Goal: Transaction & Acquisition: Purchase product/service

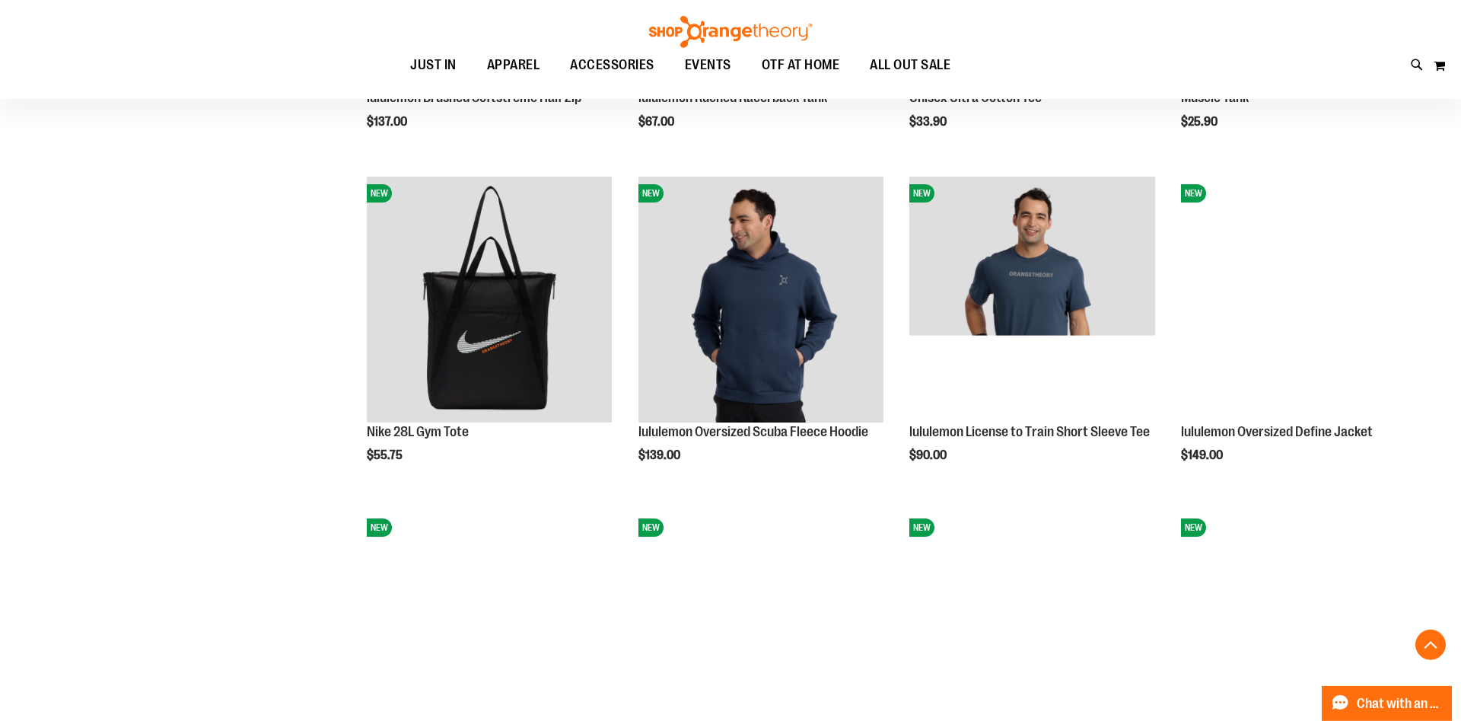
scroll to position [1306, 0]
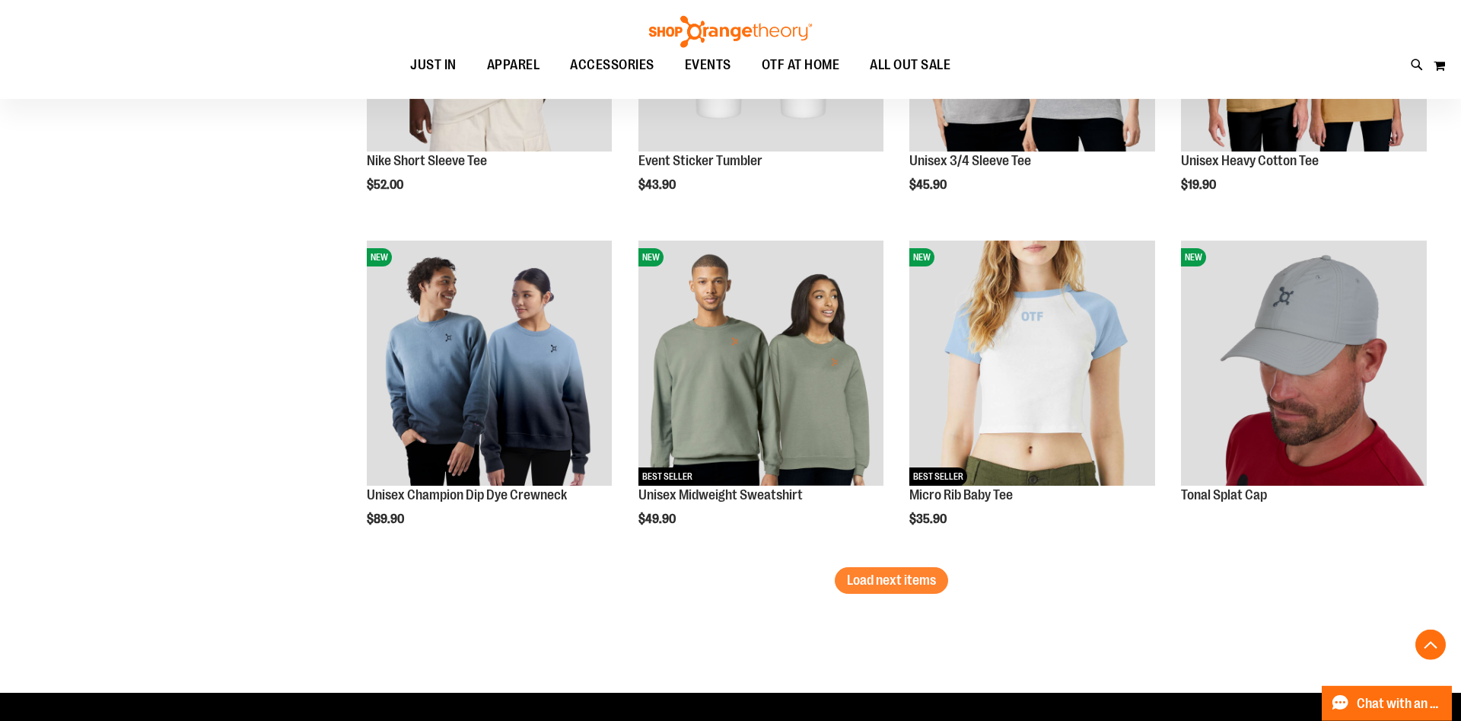
scroll to position [2625, 0]
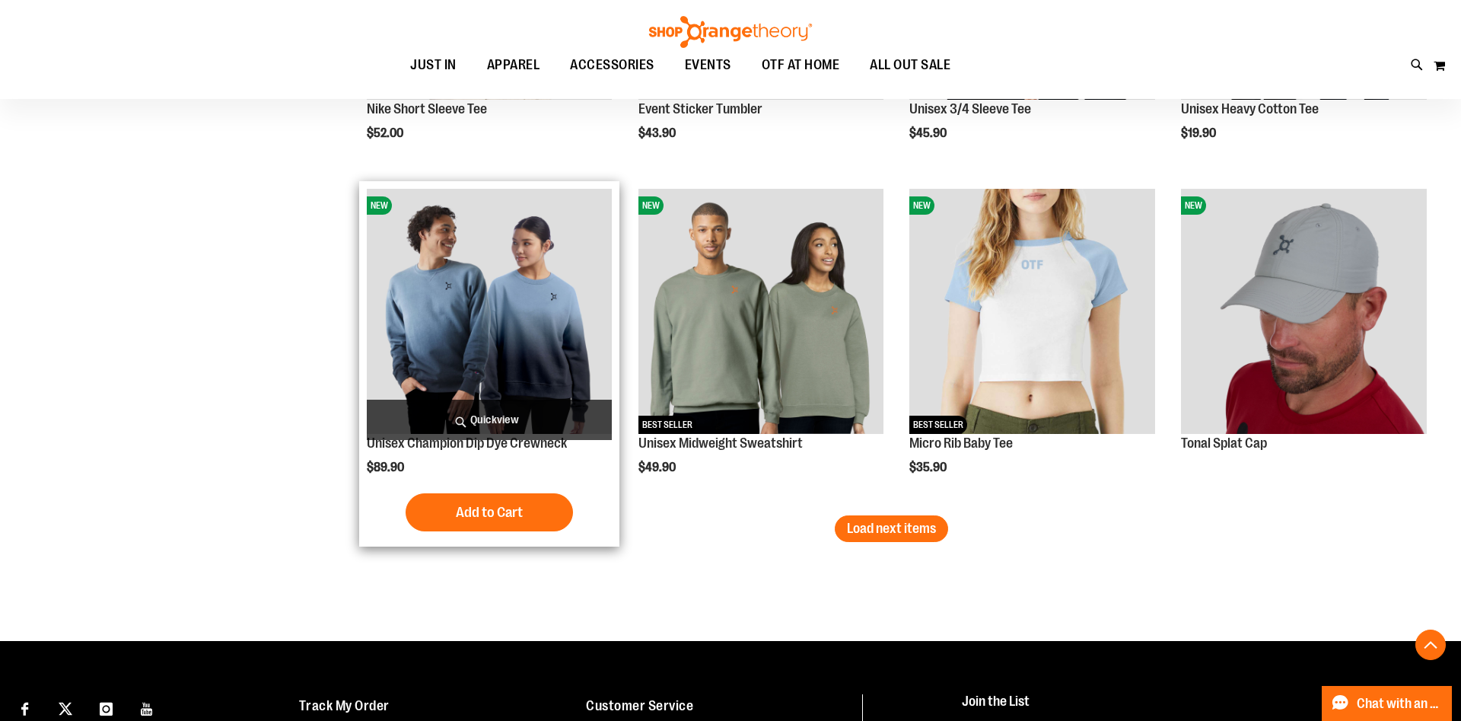
click at [543, 330] on img "product" at bounding box center [490, 312] width 246 height 246
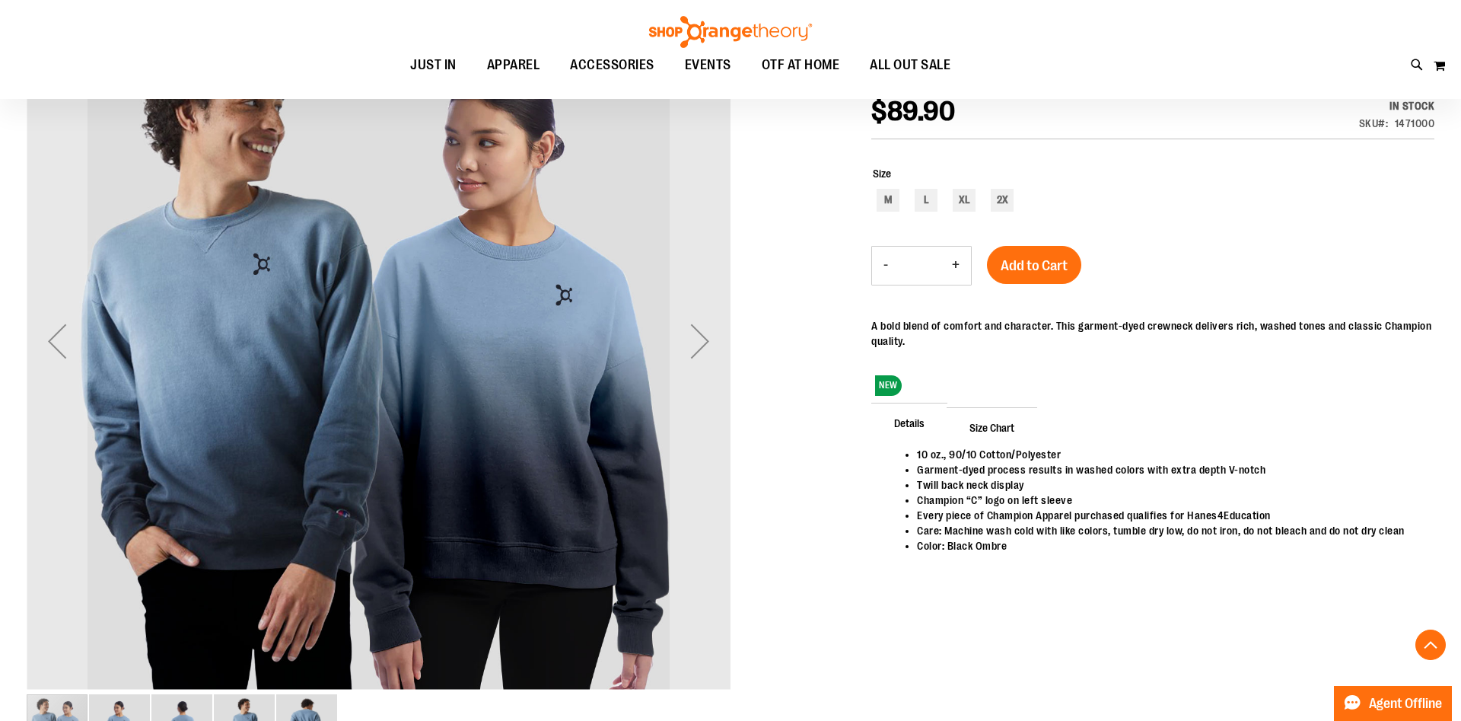
scroll to position [64, 0]
click at [692, 345] on div "Next" at bounding box center [700, 340] width 61 height 61
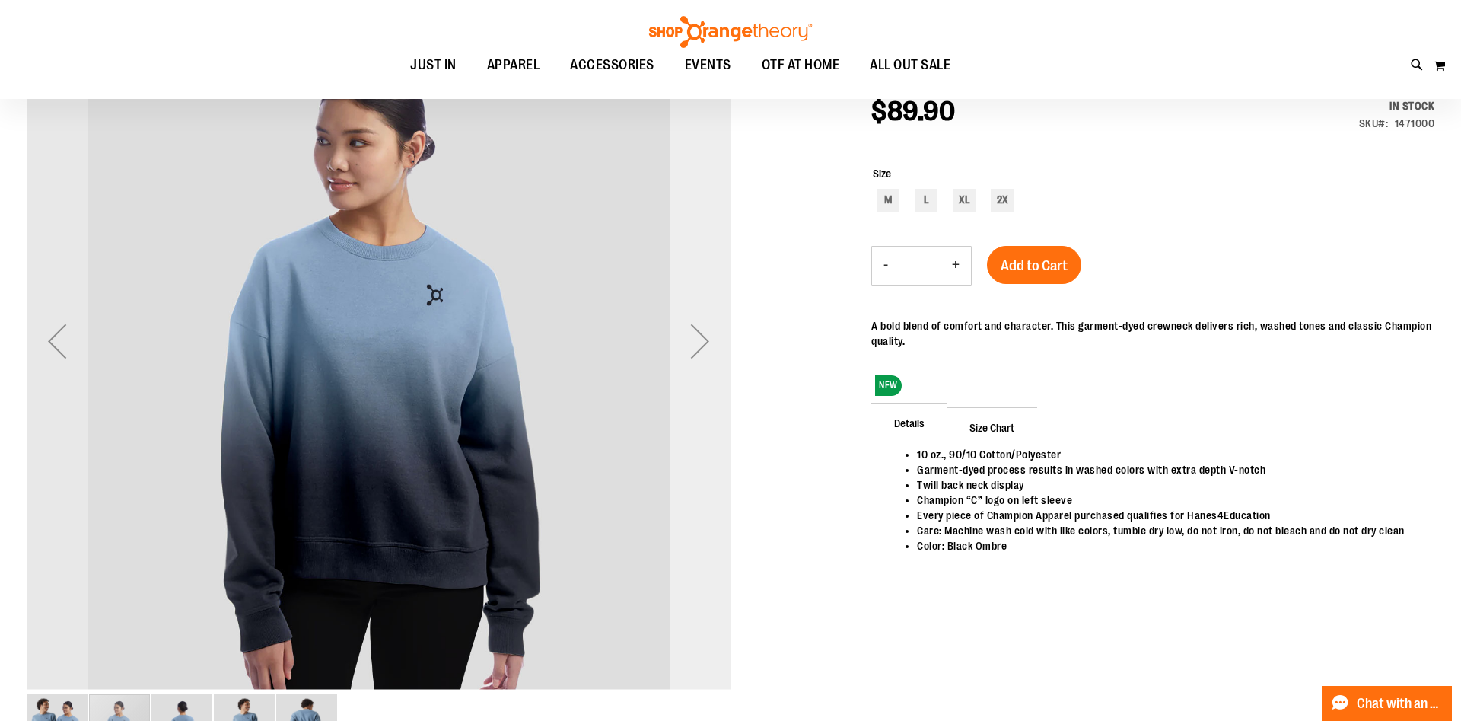
click at [695, 345] on div "Next" at bounding box center [700, 340] width 61 height 61
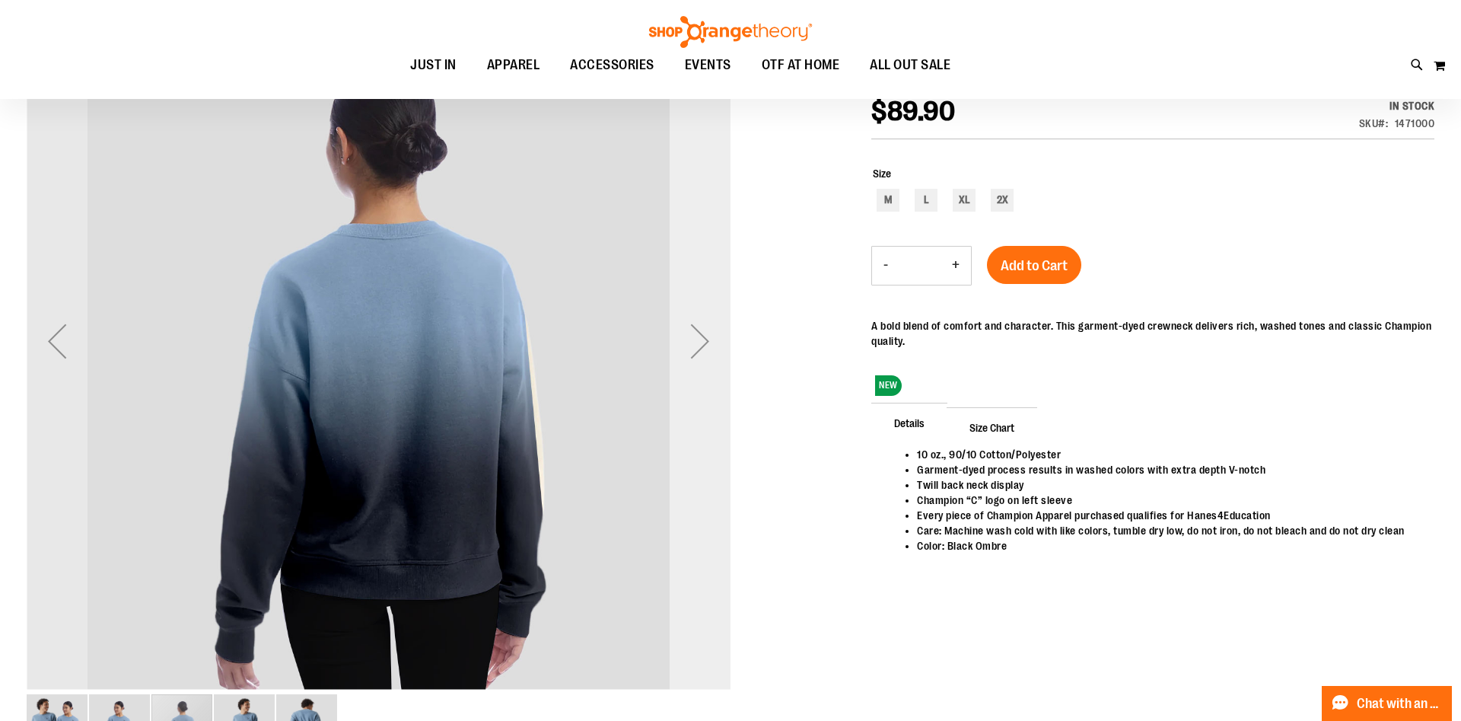
click at [695, 345] on div "Next" at bounding box center [700, 340] width 61 height 61
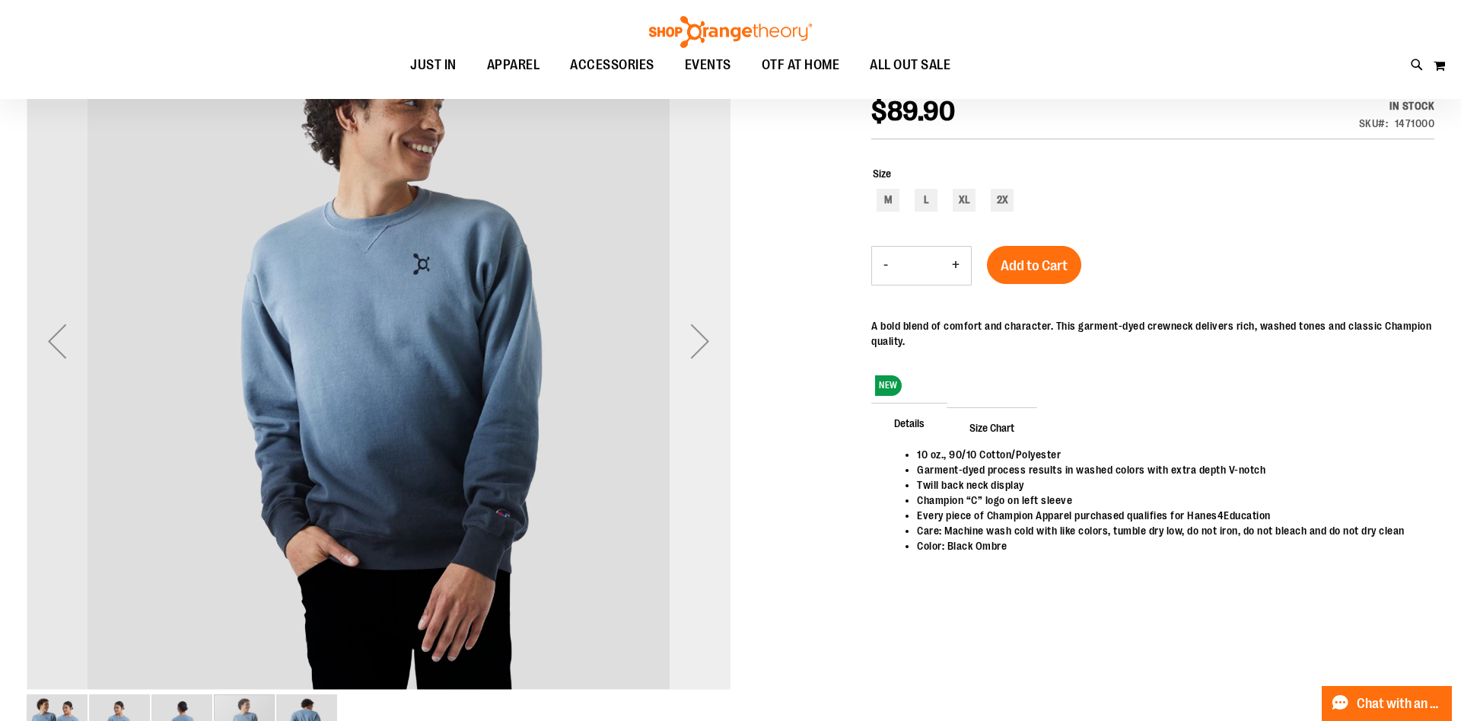
click at [695, 345] on div "Next" at bounding box center [700, 340] width 61 height 61
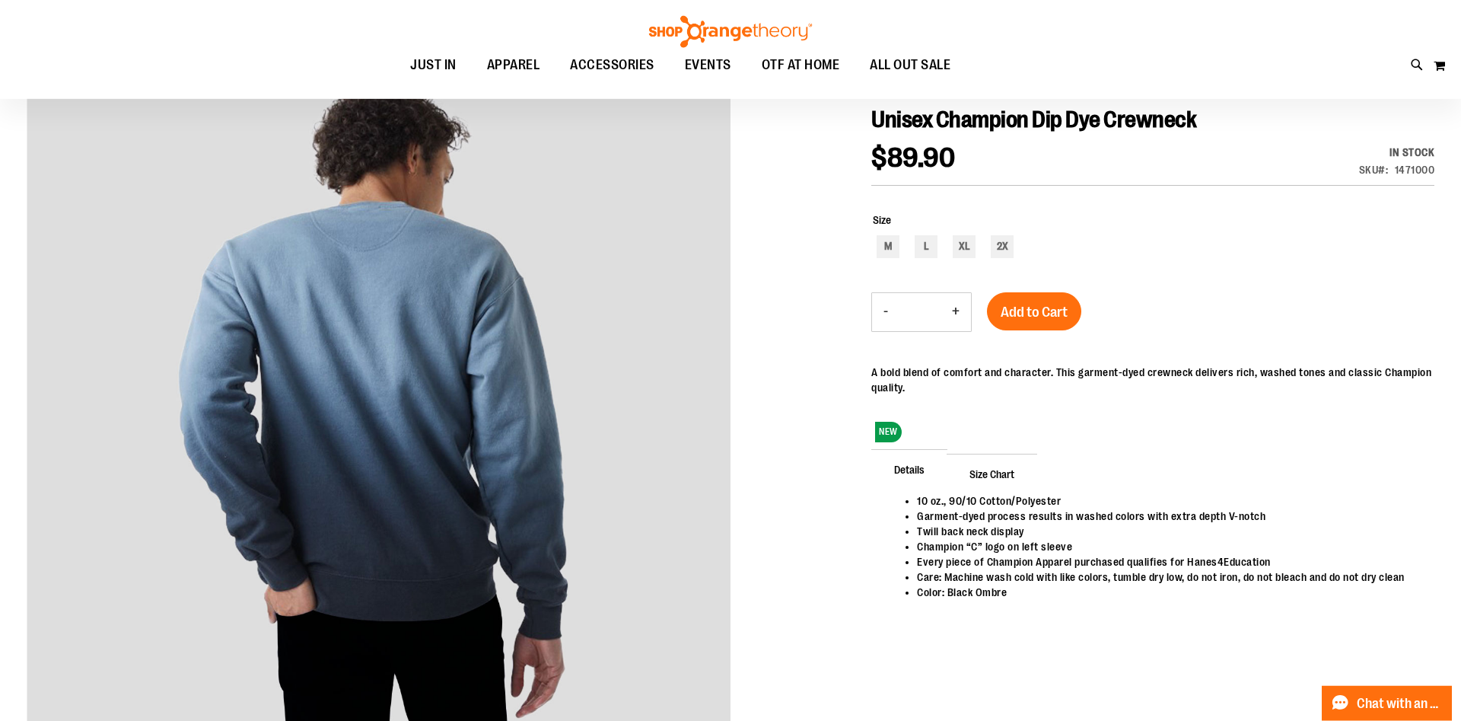
scroll to position [0, 0]
